Goal: Task Accomplishment & Management: Manage account settings

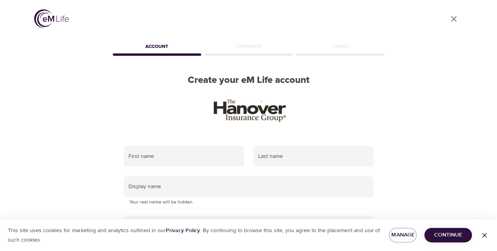
click at [454, 18] on icon "User Profile" at bounding box center [453, 18] width 9 height 9
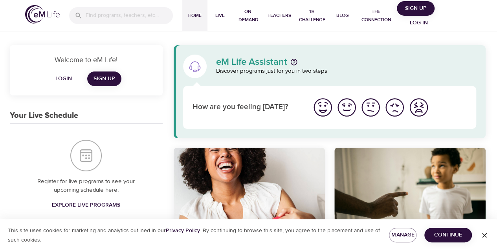
click at [414, 22] on span "Log in" at bounding box center [418, 23] width 31 height 10
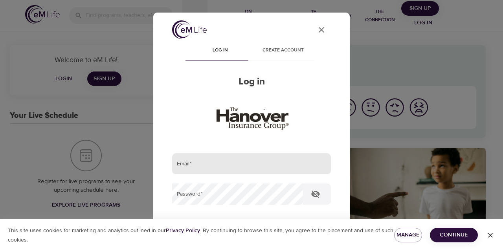
click at [207, 166] on input "email" at bounding box center [251, 163] width 159 height 21
type input "[EMAIL_ADDRESS][DOMAIN_NAME]"
